Goal: Use online tool/utility

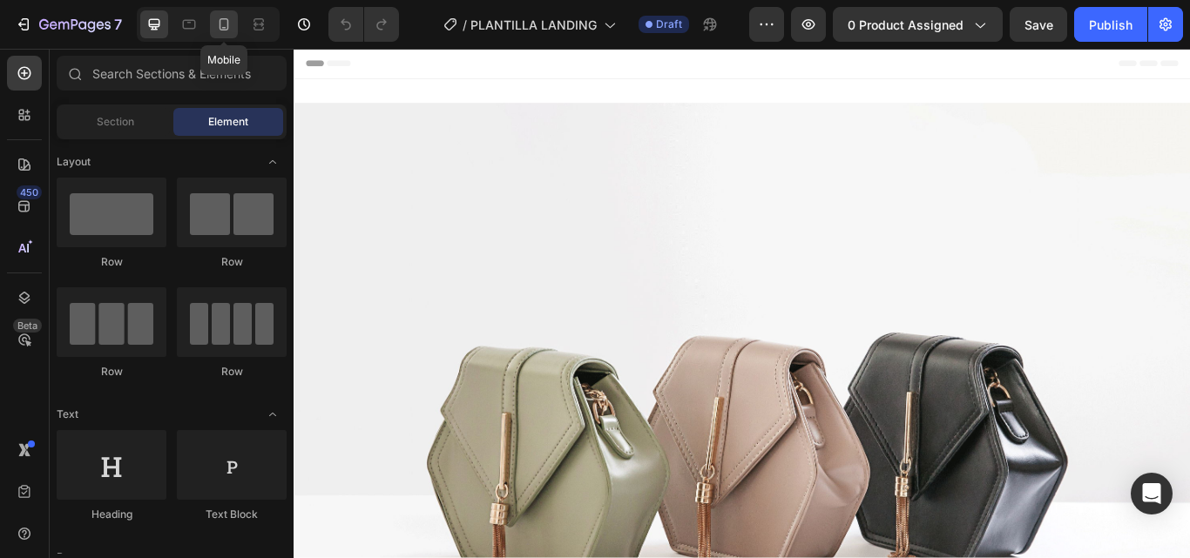
click at [231, 24] on icon at bounding box center [223, 24] width 17 height 17
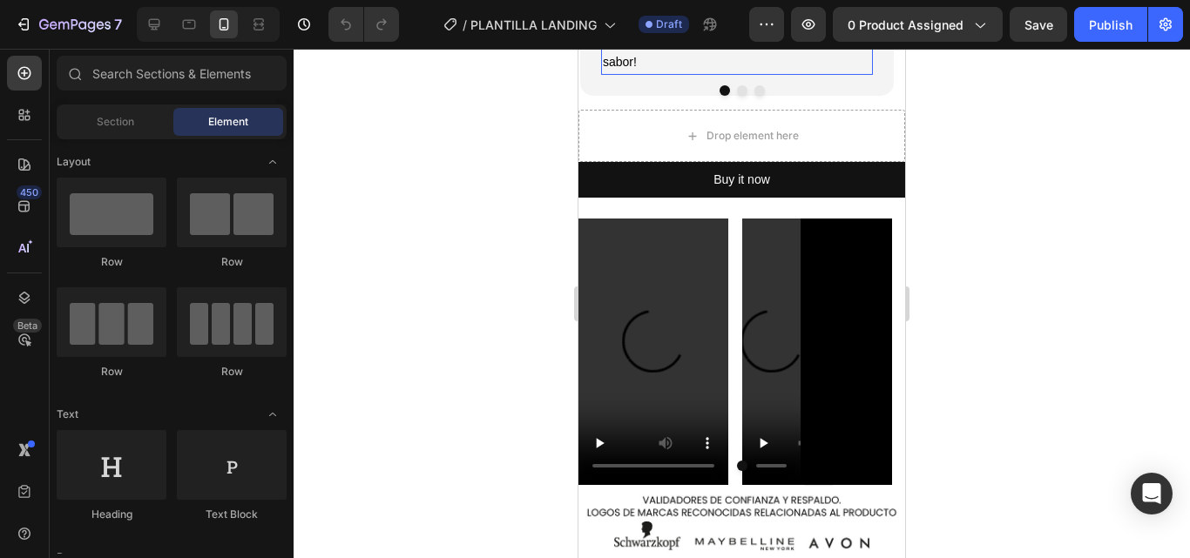
scroll to position [2788, 0]
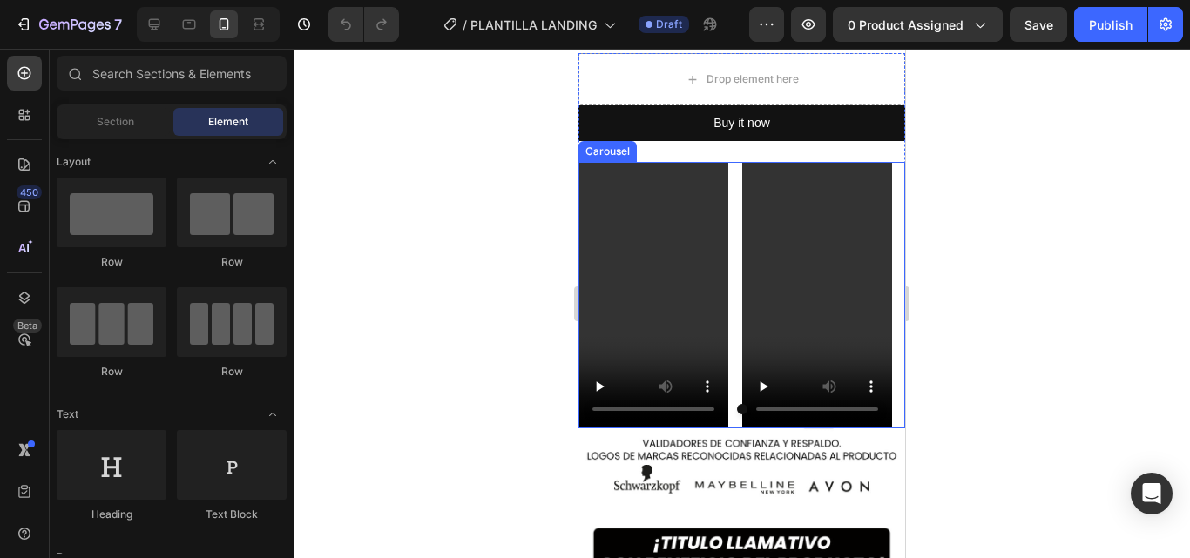
click at [733, 202] on div "Video Video" at bounding box center [741, 295] width 327 height 267
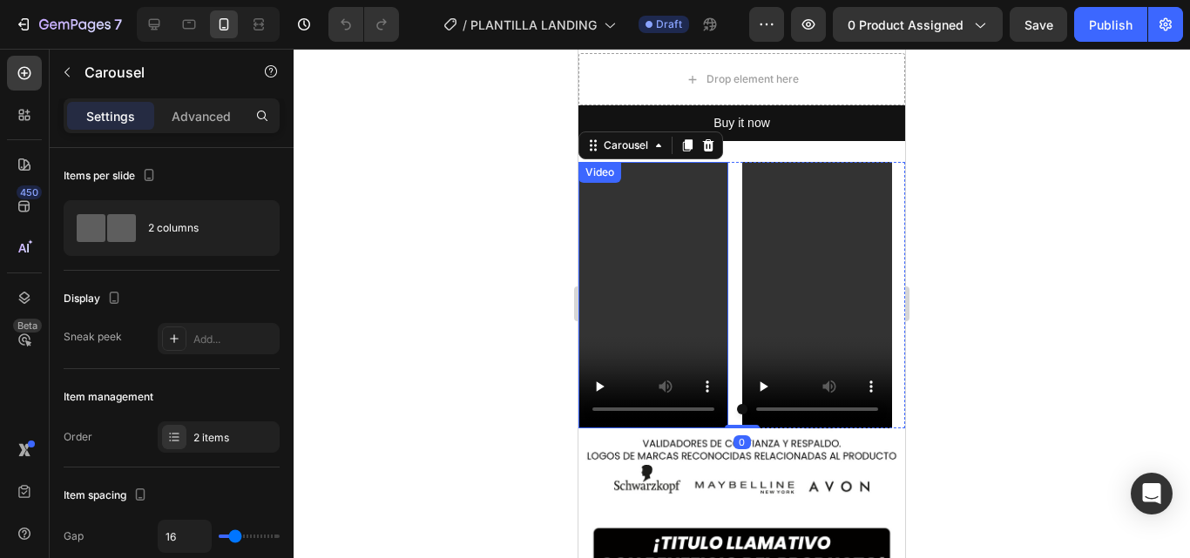
click at [702, 218] on video at bounding box center [653, 295] width 150 height 267
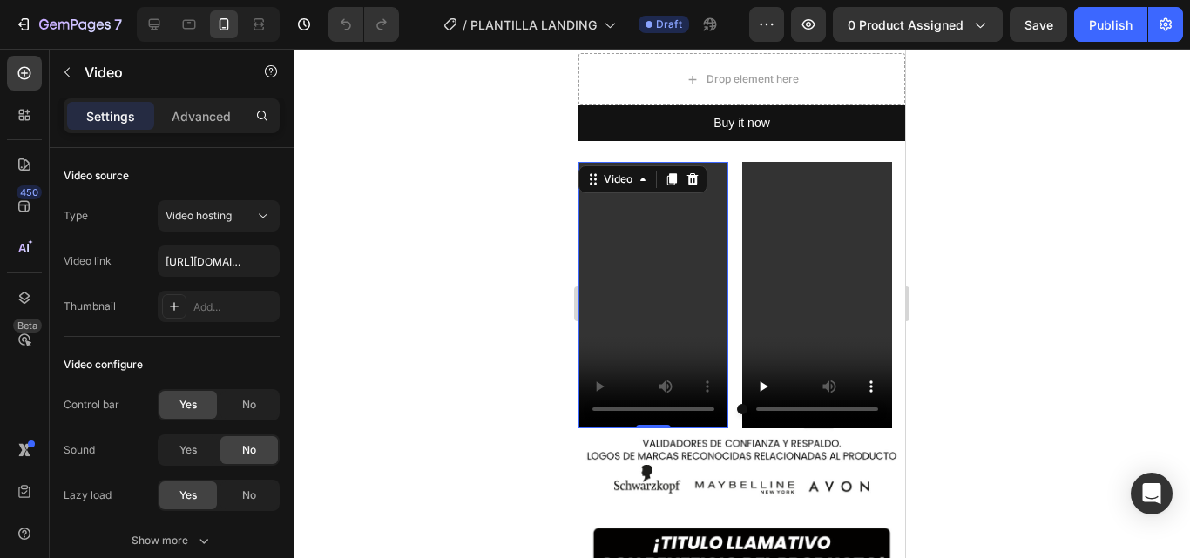
click at [634, 254] on video at bounding box center [653, 295] width 150 height 267
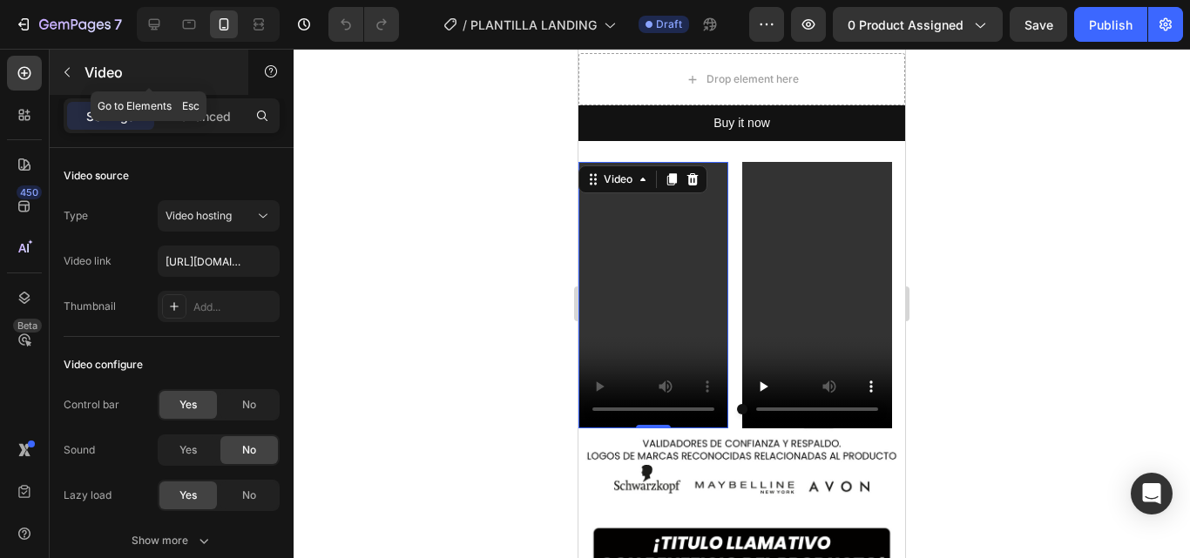
click at [67, 65] on icon "button" at bounding box center [67, 72] width 14 height 14
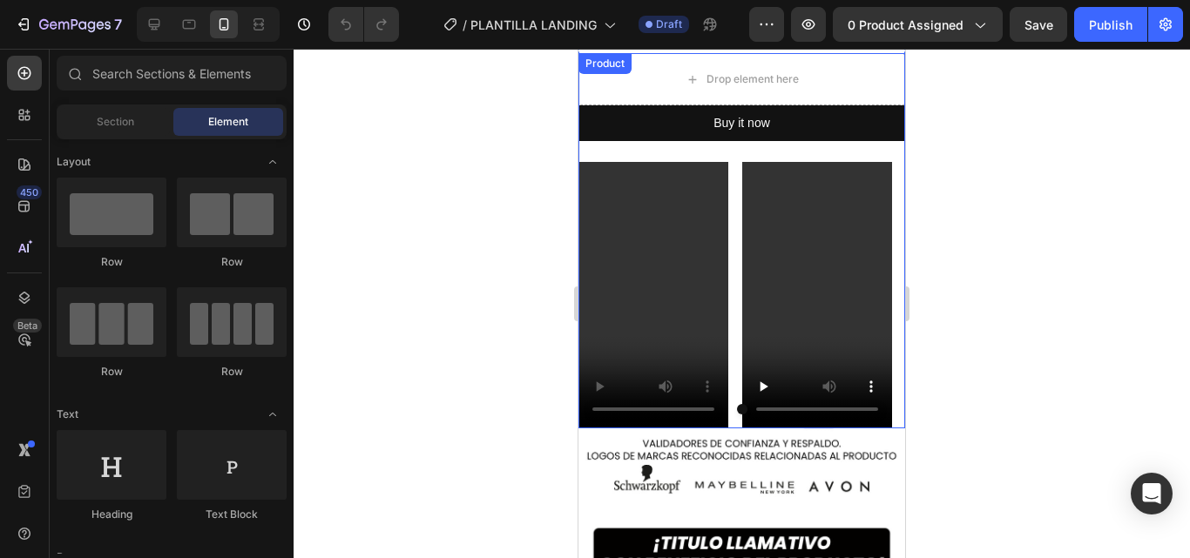
click at [648, 172] on div "Video Video [GEOGRAPHIC_DATA]" at bounding box center [741, 284] width 327 height 287
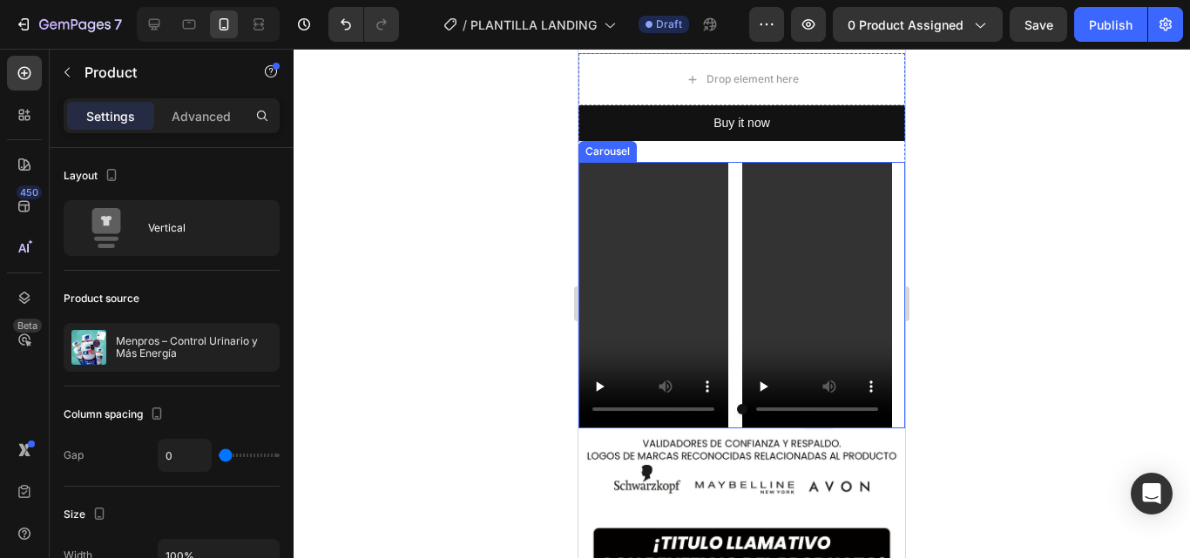
click at [739, 429] on div "Video Video" at bounding box center [741, 295] width 327 height 267
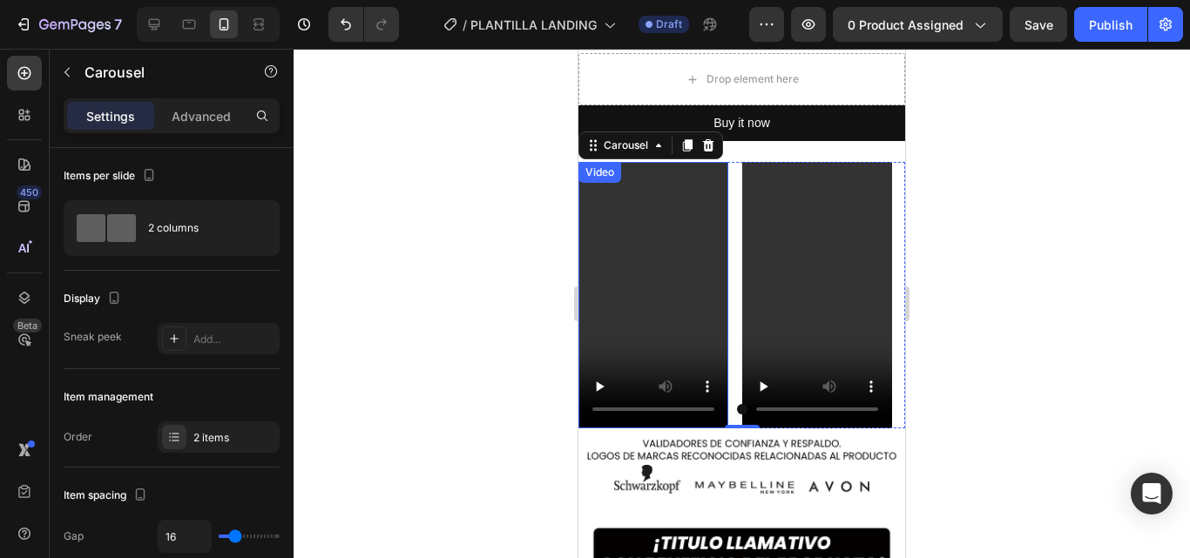
click at [637, 358] on video at bounding box center [653, 295] width 150 height 267
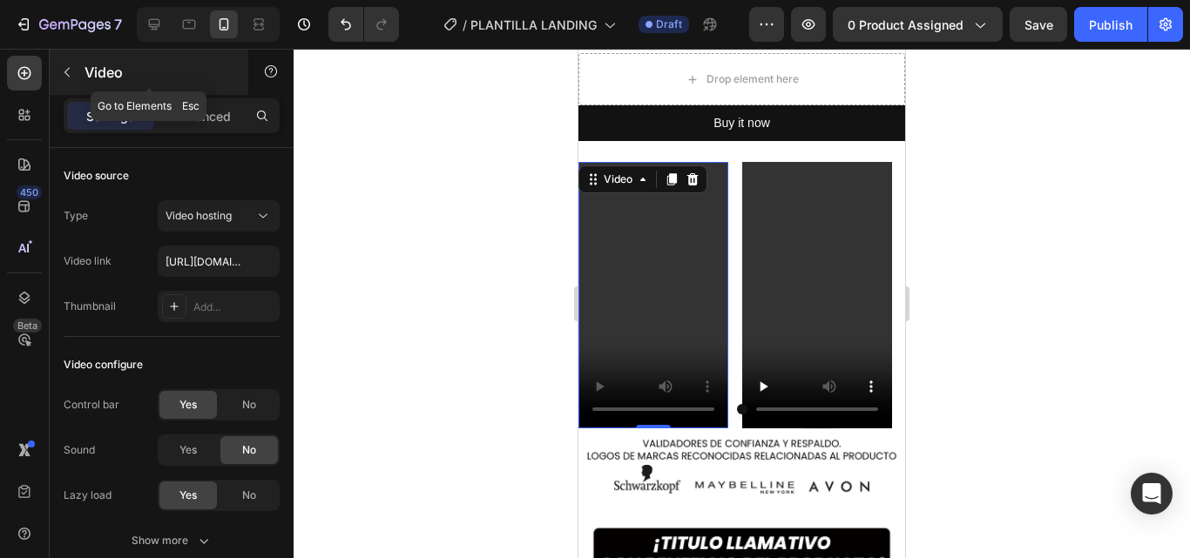
click at [65, 68] on icon "button" at bounding box center [67, 72] width 14 height 14
